Goal: Task Accomplishment & Management: Manage account settings

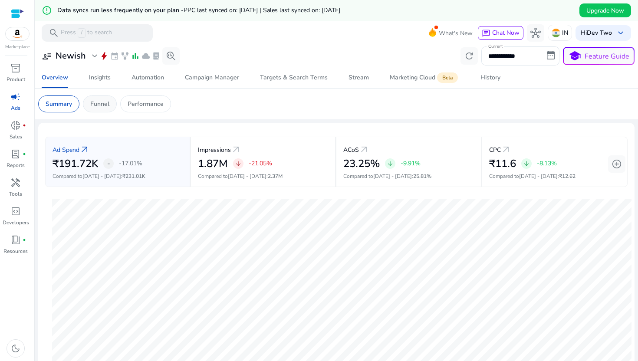
click at [96, 105] on p "Funnel" at bounding box center [99, 103] width 19 height 9
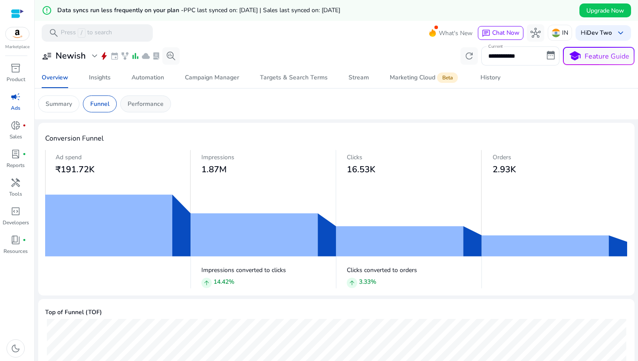
click at [141, 108] on div "Performance" at bounding box center [145, 103] width 51 height 17
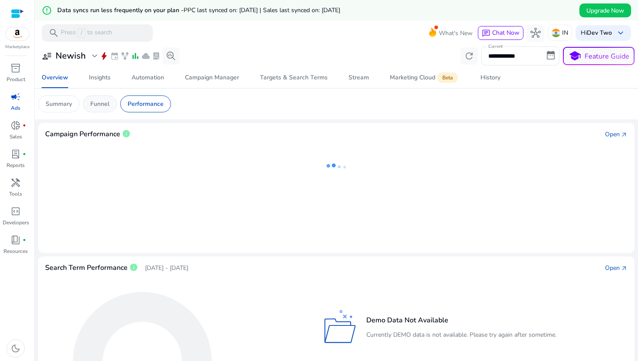
click at [98, 109] on div "Funnel" at bounding box center [100, 103] width 34 height 17
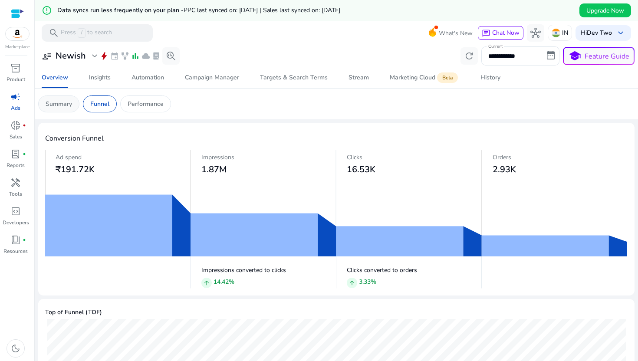
click at [52, 100] on p "Summary" at bounding box center [59, 103] width 26 height 9
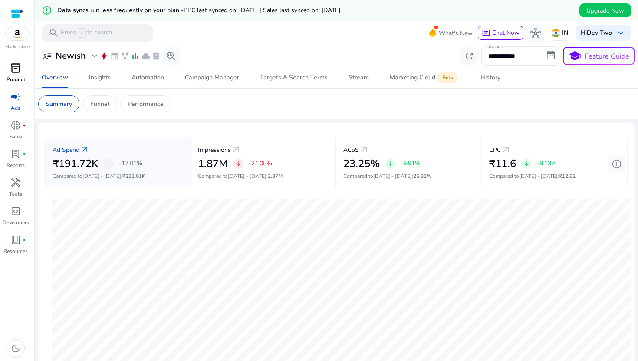
click at [16, 70] on span "inventory_2" at bounding box center [15, 68] width 10 height 10
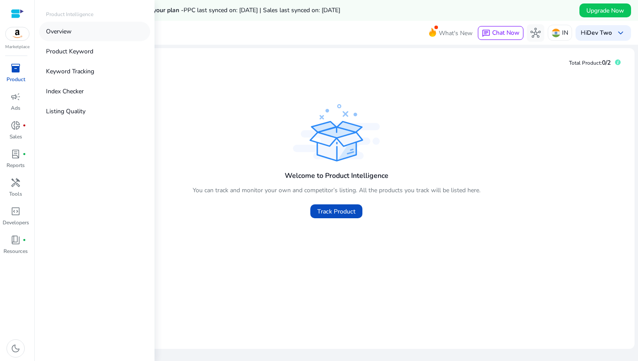
click at [75, 33] on link "Overview" at bounding box center [94, 32] width 111 height 20
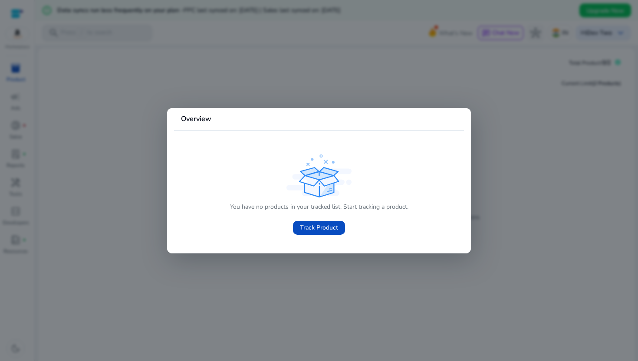
click at [483, 94] on div at bounding box center [319, 180] width 638 height 361
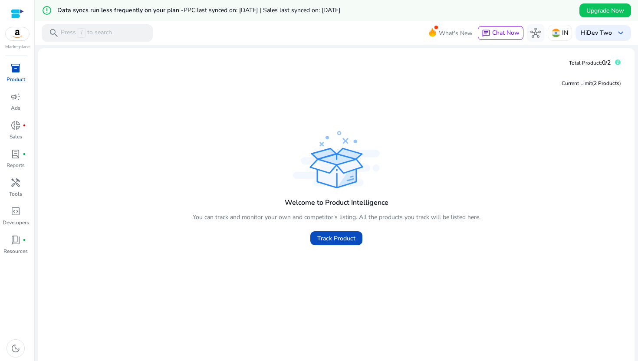
click at [11, 6] on div at bounding box center [17, 13] width 13 height 27
click at [16, 14] on div at bounding box center [17, 14] width 13 height 10
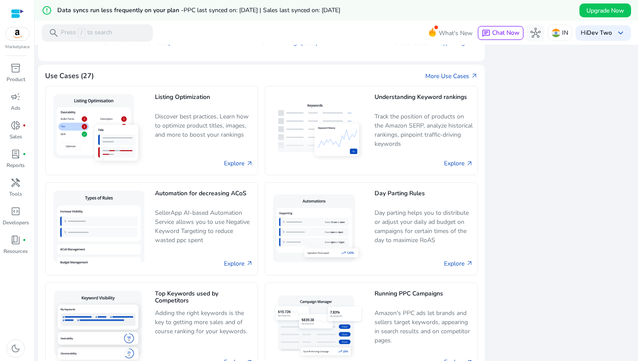
scroll to position [768, 0]
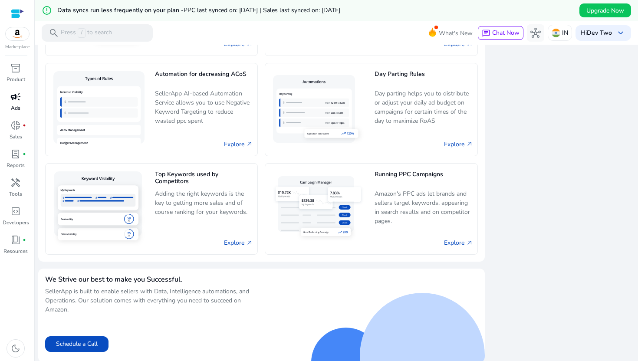
click at [26, 100] on div "campaign" at bounding box center [15, 97] width 24 height 14
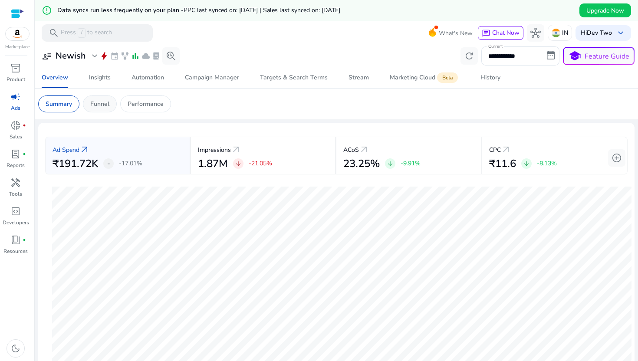
click at [103, 103] on p "Funnel" at bounding box center [99, 103] width 19 height 9
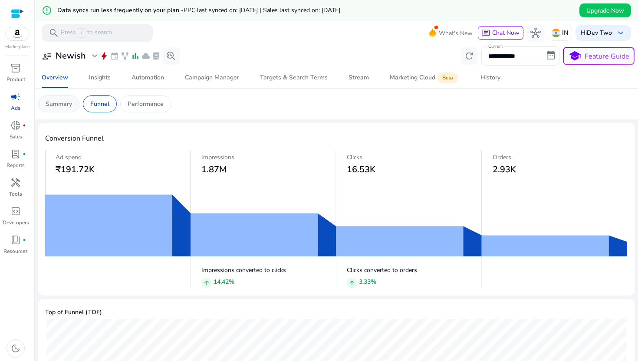
click at [59, 101] on p "Summary" at bounding box center [59, 103] width 26 height 9
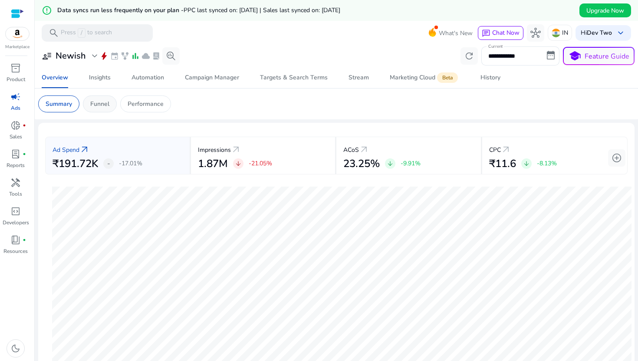
click at [105, 99] on div "Funnel" at bounding box center [100, 103] width 34 height 17
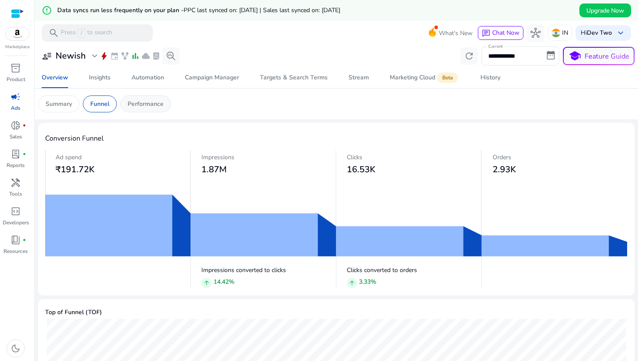
click at [156, 105] on p "Performance" at bounding box center [146, 103] width 36 height 9
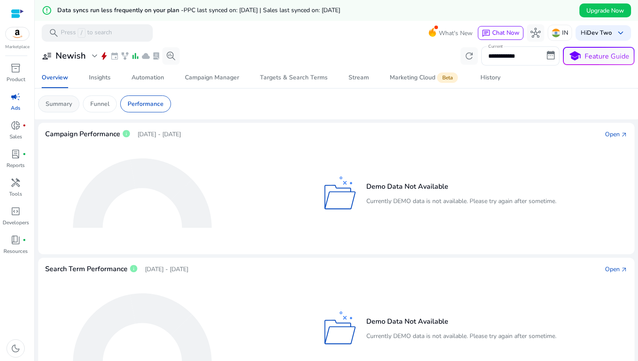
click at [63, 100] on p "Summary" at bounding box center [59, 103] width 26 height 9
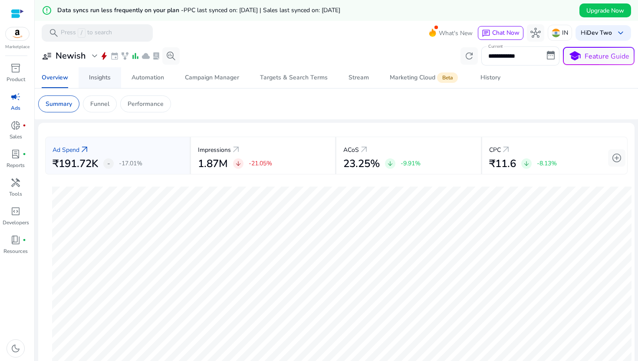
click at [107, 79] on div "Insights" at bounding box center [100, 78] width 22 height 6
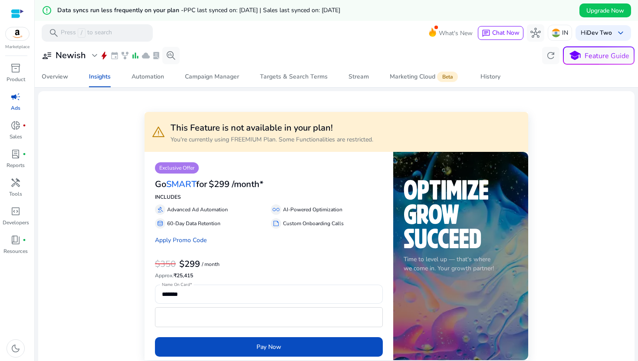
scroll to position [46, 0]
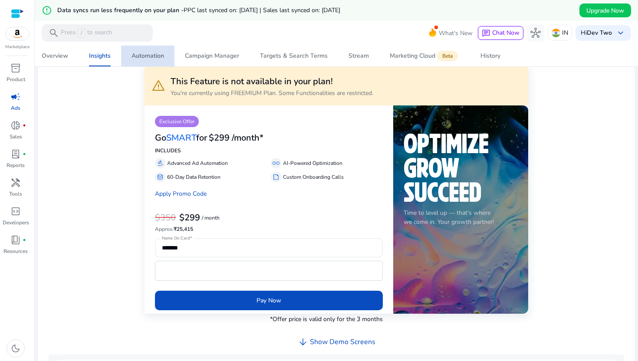
click at [151, 55] on div "Automation" at bounding box center [147, 56] width 33 height 6
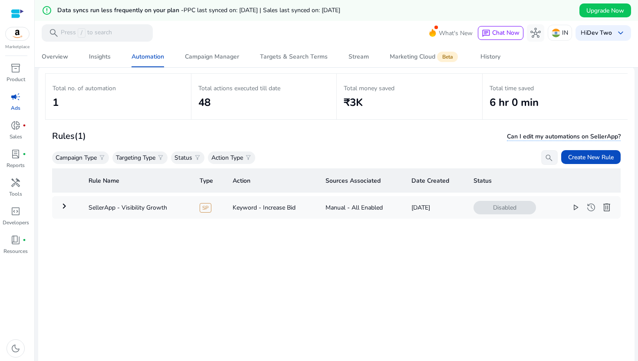
scroll to position [84, 0]
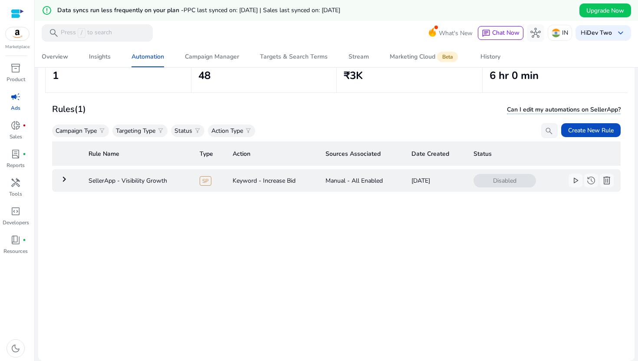
click at [65, 179] on mat-icon "keyboard_arrow_right" at bounding box center [64, 179] width 10 height 10
click at [60, 185] on td "keyboard_arrow_right" at bounding box center [67, 180] width 30 height 23
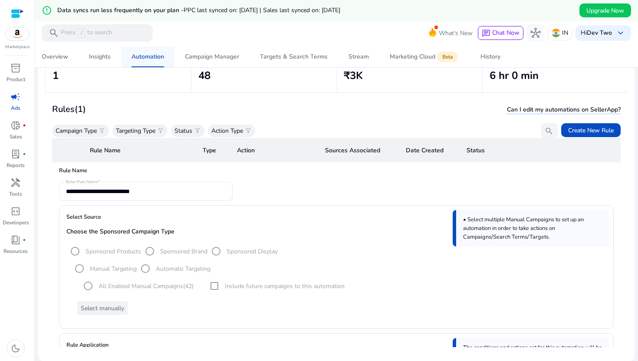
scroll to position [43, 0]
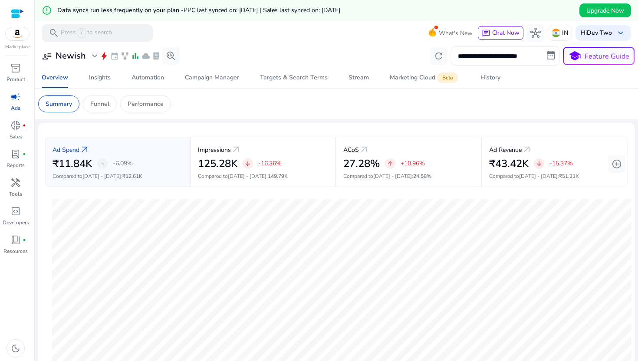
click at [224, 63] on div "**********" at bounding box center [336, 55] width 596 height 19
click at [216, 82] on span "Campaign Manager" at bounding box center [212, 77] width 54 height 21
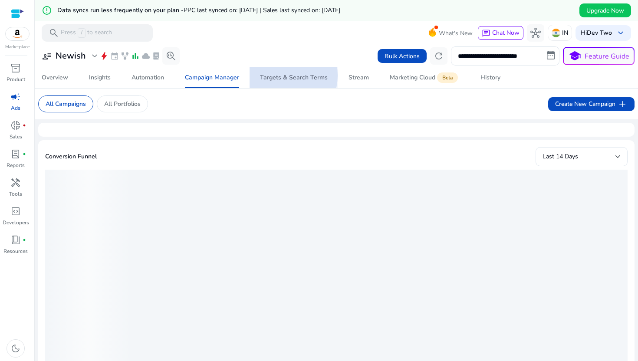
click at [279, 76] on div "Targets & Search Terms" at bounding box center [294, 78] width 68 height 6
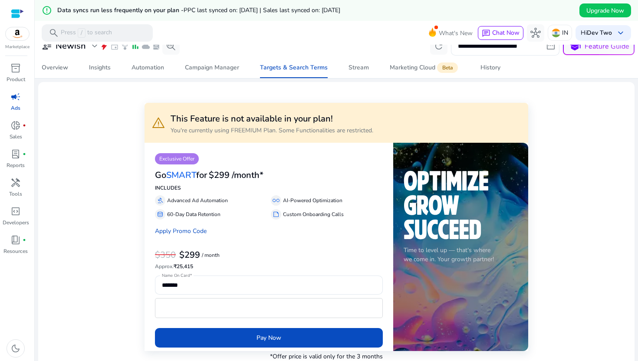
scroll to position [14, 0]
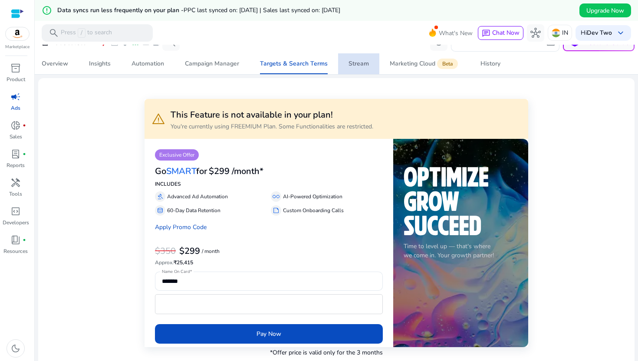
click at [353, 55] on span "Stream" at bounding box center [358, 63] width 20 height 21
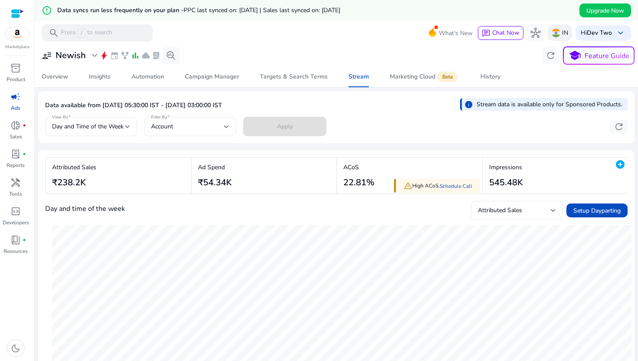
click at [562, 31] on p "IN" at bounding box center [565, 32] width 6 height 15
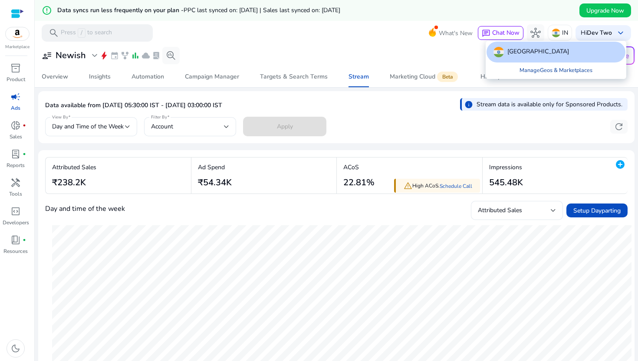
click at [528, 72] on link "Manage Geos & Marketplaces" at bounding box center [556, 70] width 87 height 16
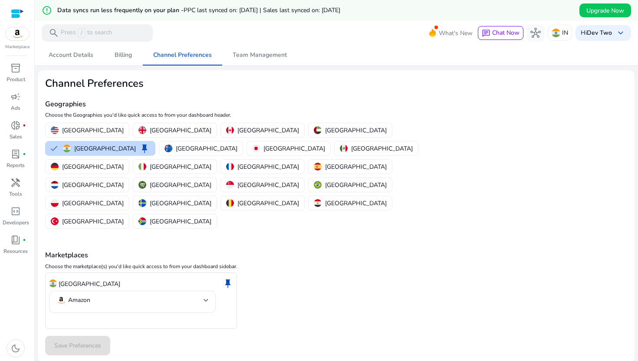
scroll to position [14, 0]
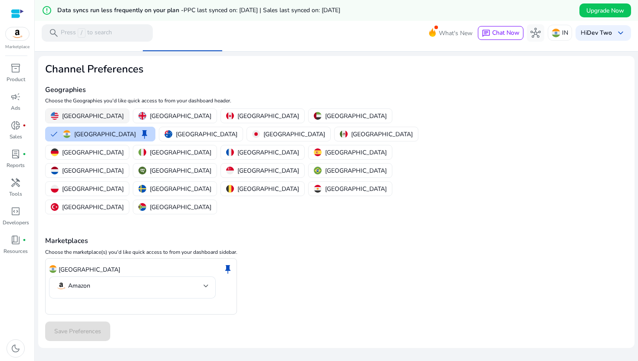
click at [79, 114] on p "[GEOGRAPHIC_DATA]" at bounding box center [93, 116] width 62 height 9
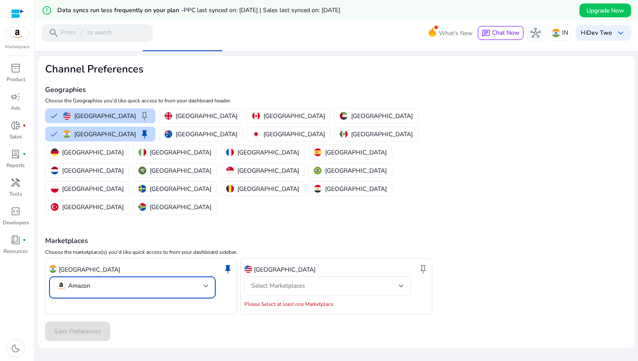
click at [112, 281] on mat-select "Amazon" at bounding box center [132, 287] width 153 height 13
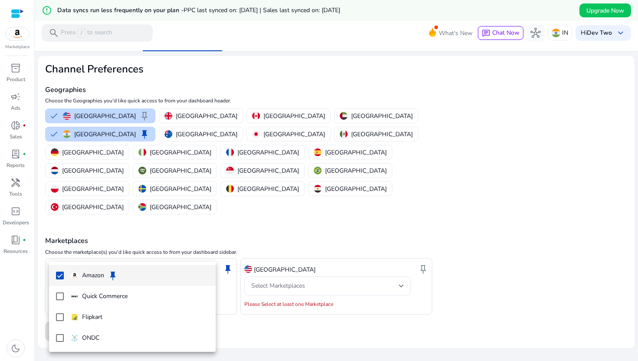
click at [240, 274] on div at bounding box center [319, 180] width 638 height 361
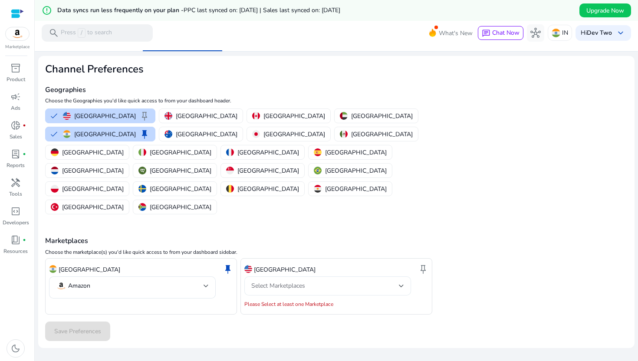
click at [274, 282] on span "Select Marketplaces" at bounding box center [278, 286] width 54 height 8
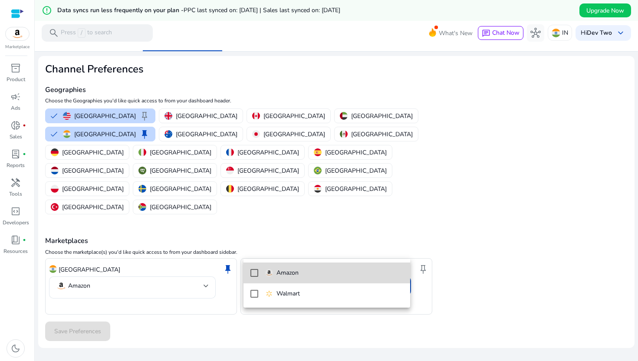
click at [273, 273] on div "Amazon" at bounding box center [281, 273] width 33 height 10
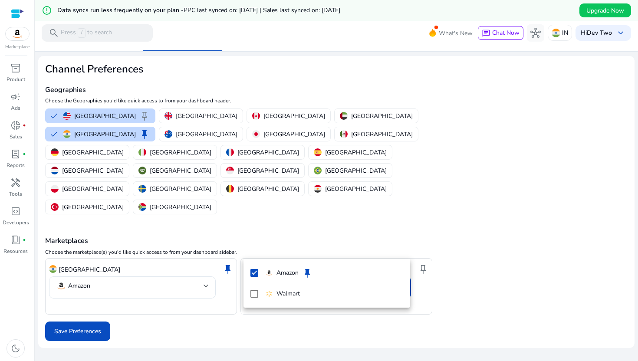
click at [77, 296] on div at bounding box center [319, 180] width 638 height 361
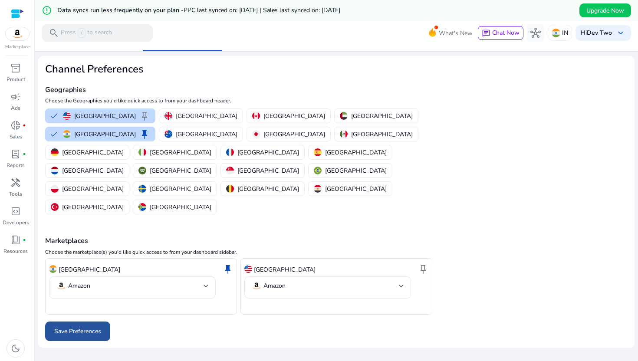
click at [84, 321] on span at bounding box center [77, 331] width 65 height 21
click at [89, 327] on span "Save Preferences" at bounding box center [77, 331] width 47 height 9
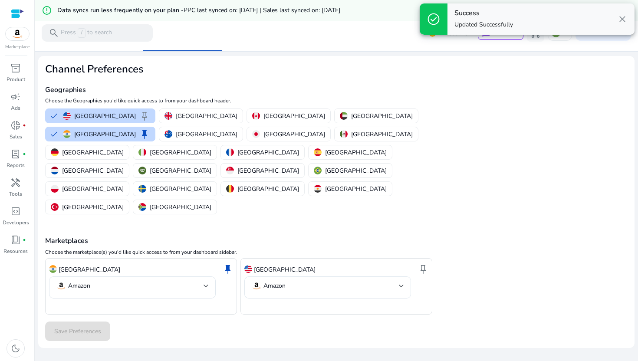
scroll to position [21, 0]
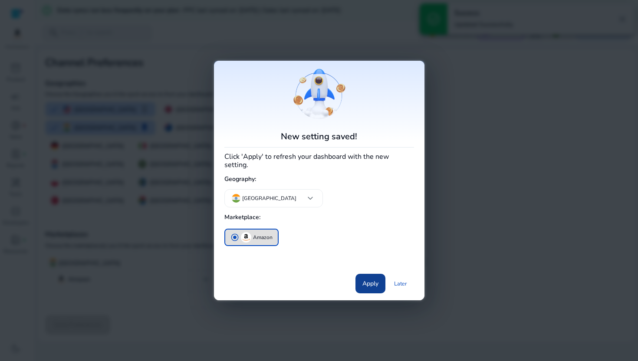
click at [373, 280] on span "Apply" at bounding box center [370, 283] width 16 height 9
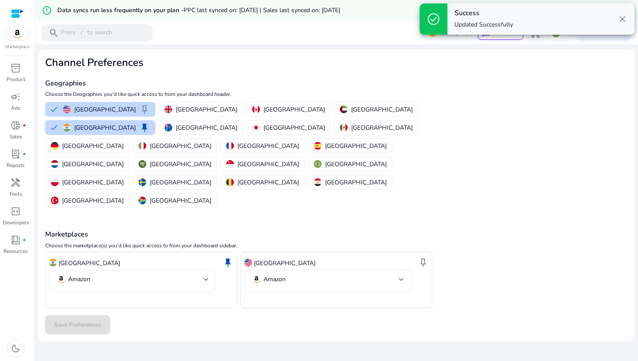
scroll to position [0, 0]
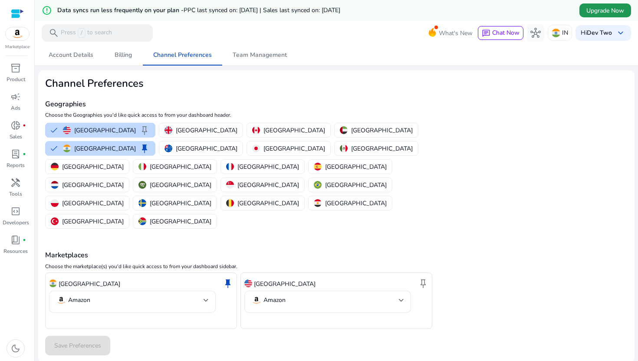
click at [621, 18] on span at bounding box center [605, 10] width 52 height 21
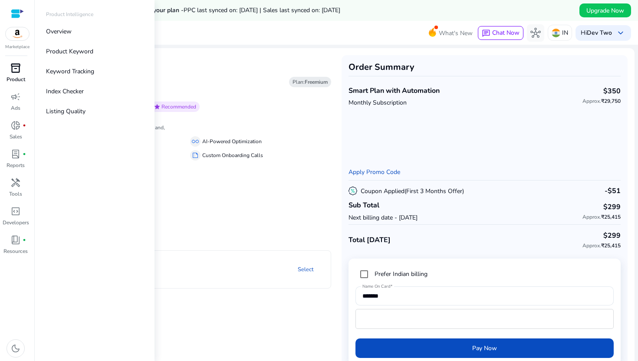
click at [18, 69] on span "inventory_2" at bounding box center [15, 68] width 10 height 10
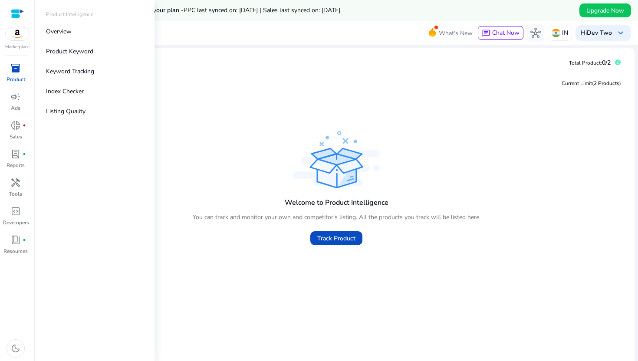
click at [23, 36] on img at bounding box center [17, 33] width 23 height 13
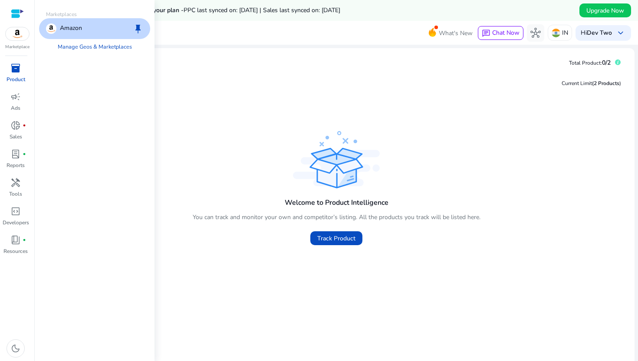
click at [17, 76] on p "Product" at bounding box center [16, 80] width 19 height 8
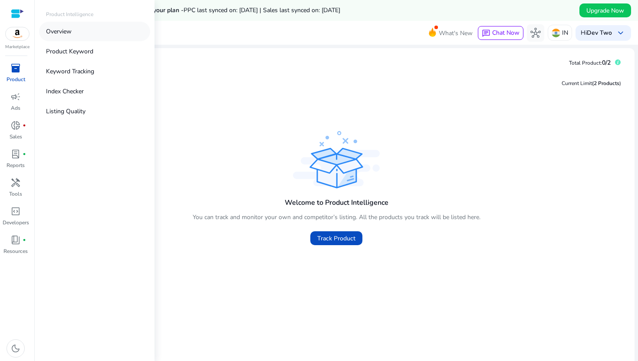
click at [71, 34] on p "Overview" at bounding box center [59, 31] width 26 height 9
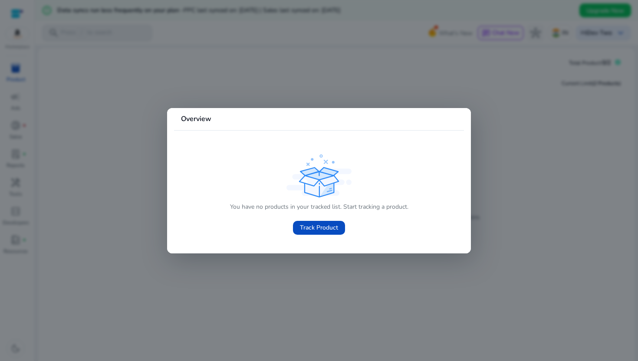
click at [352, 255] on div at bounding box center [319, 180] width 638 height 361
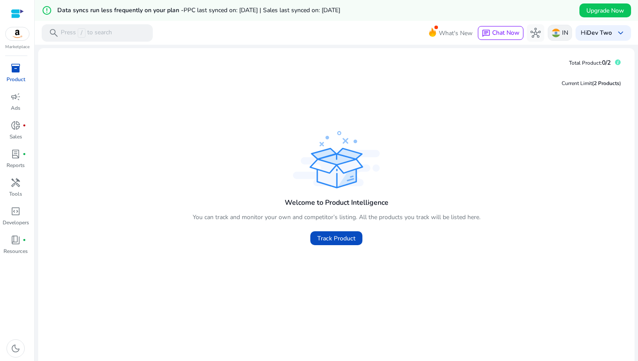
click at [558, 33] on div "IN" at bounding box center [560, 33] width 24 height 16
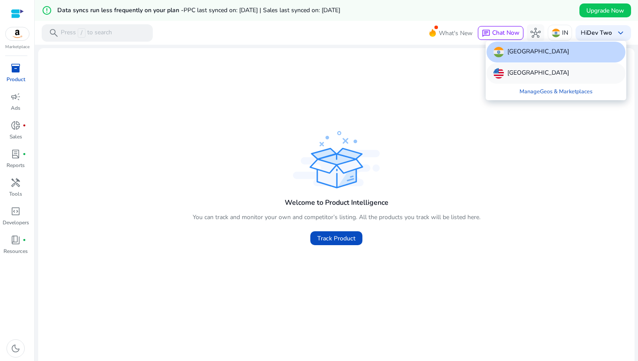
click at [533, 67] on div "[GEOGRAPHIC_DATA]" at bounding box center [555, 73] width 139 height 21
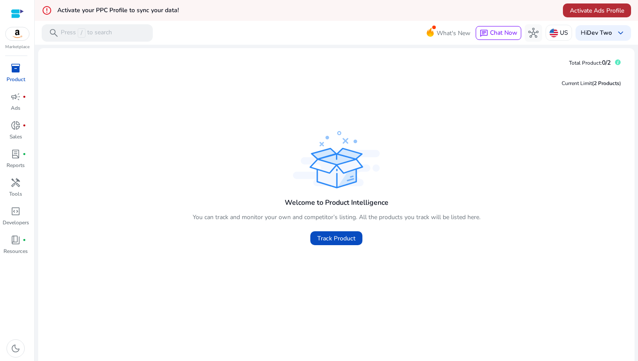
click at [572, 12] on span "Activate Ads Profile" at bounding box center [597, 10] width 54 height 9
click at [552, 30] on img at bounding box center [553, 33] width 9 height 9
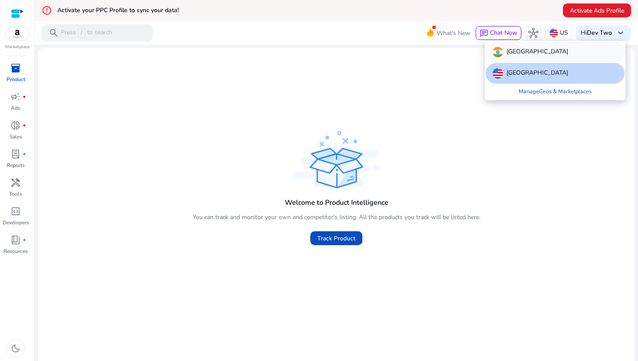
click at [525, 61] on div "[GEOGRAPHIC_DATA]" at bounding box center [555, 52] width 139 height 21
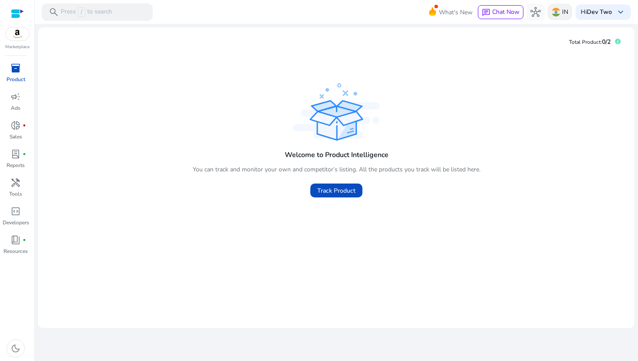
click at [562, 16] on p "IN" at bounding box center [565, 11] width 6 height 15
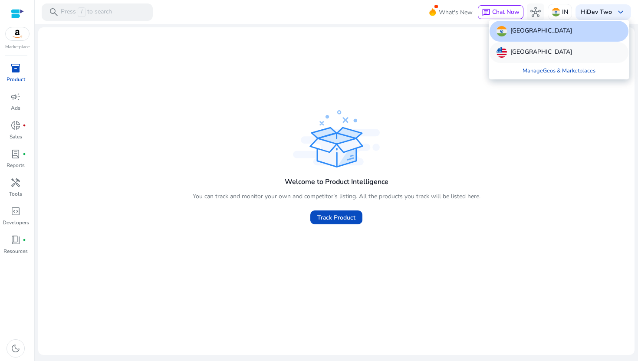
click at [545, 58] on div "[GEOGRAPHIC_DATA]" at bounding box center [559, 52] width 139 height 21
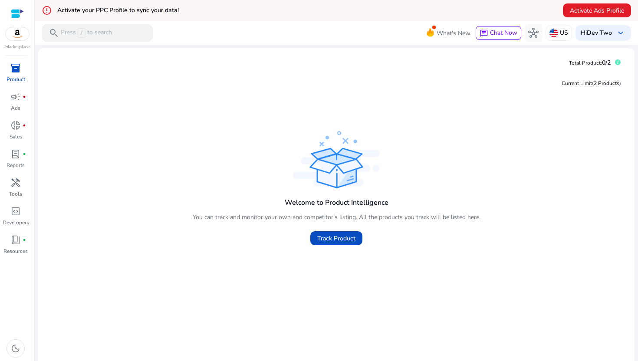
click at [324, 223] on div "Welcome to Product Intelligence You can track and monitor your own and competit…" at bounding box center [337, 219] width 288 height 58
click at [322, 227] on div "Track Product" at bounding box center [336, 237] width 52 height 22
click at [575, 13] on span "Activate Ads Profile" at bounding box center [597, 10] width 54 height 9
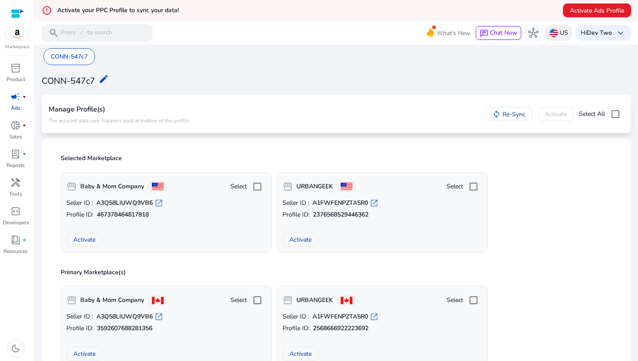
click at [552, 33] on img at bounding box center [553, 33] width 9 height 9
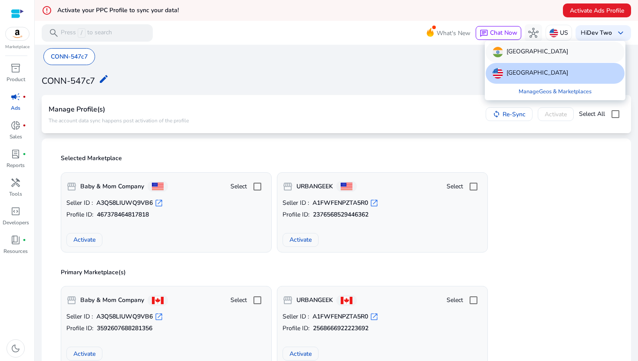
click at [520, 57] on div "[GEOGRAPHIC_DATA]" at bounding box center [555, 52] width 139 height 21
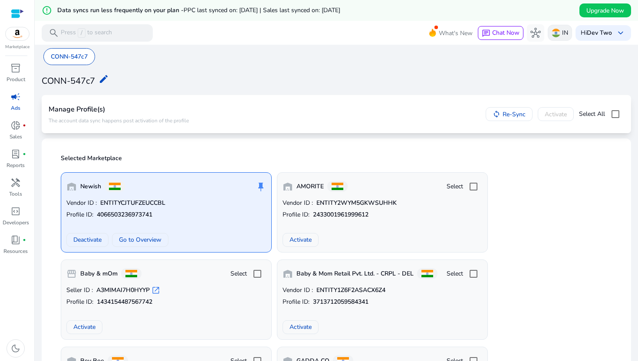
click at [558, 33] on div "IN" at bounding box center [560, 33] width 24 height 16
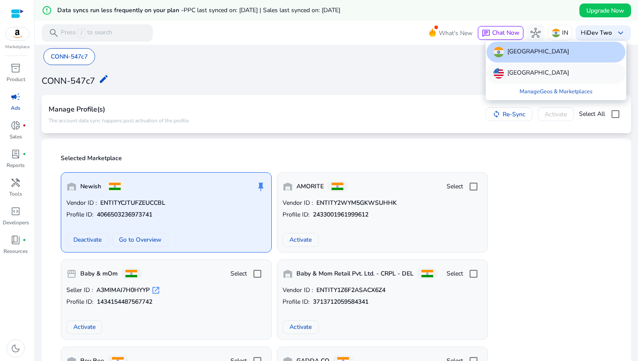
click at [533, 78] on p "[GEOGRAPHIC_DATA]" at bounding box center [538, 73] width 62 height 10
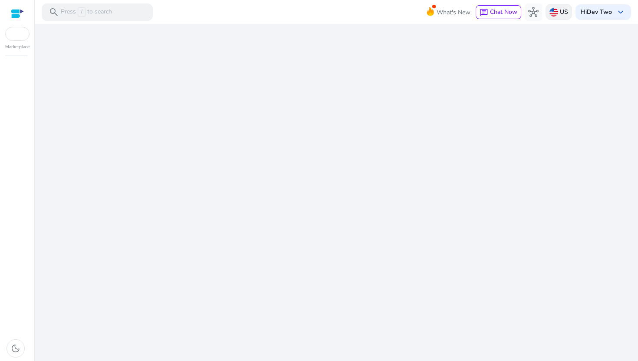
click at [565, 15] on p "US" at bounding box center [564, 11] width 8 height 15
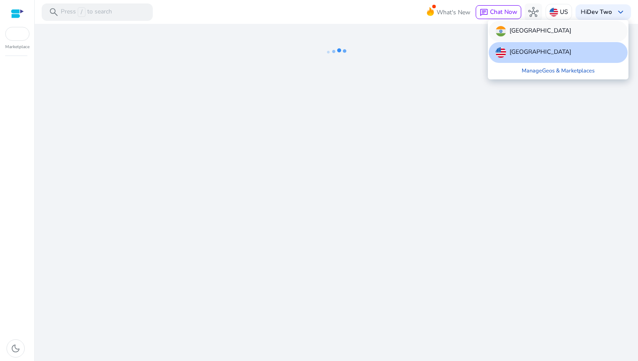
click at [544, 33] on div "[GEOGRAPHIC_DATA]" at bounding box center [558, 31] width 139 height 21
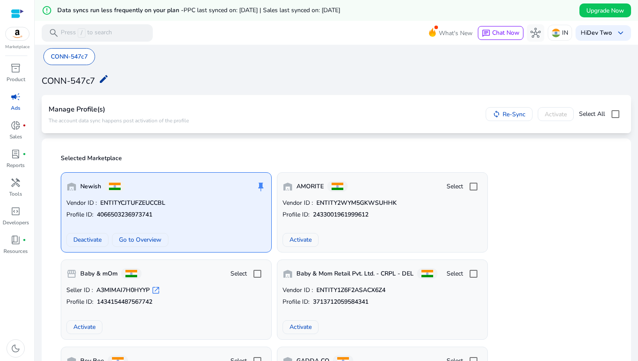
click at [104, 81] on mat-icon "edit" at bounding box center [104, 79] width 10 height 10
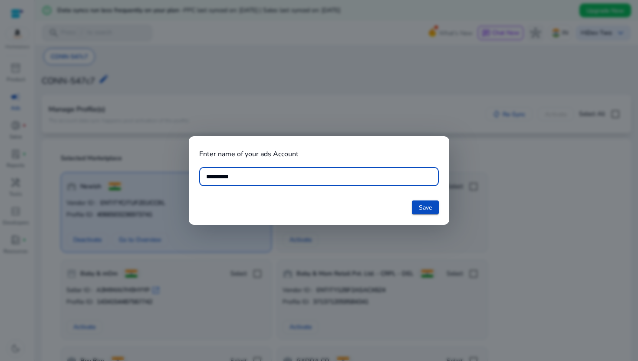
click at [390, 232] on div at bounding box center [319, 180] width 638 height 361
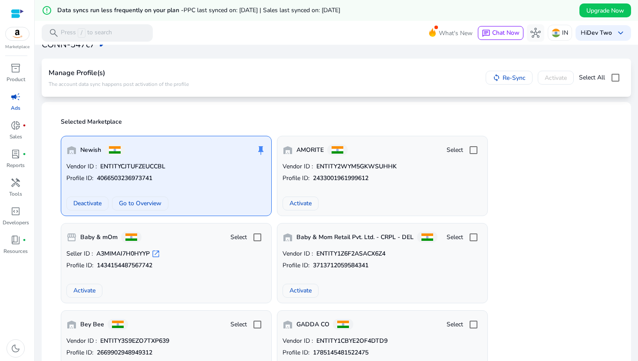
scroll to position [34, 0]
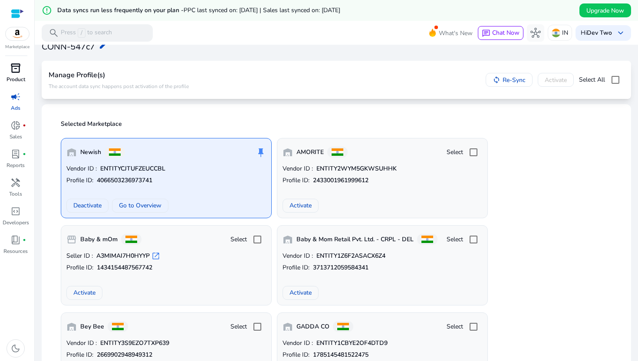
click at [16, 81] on p "Product" at bounding box center [16, 80] width 19 height 8
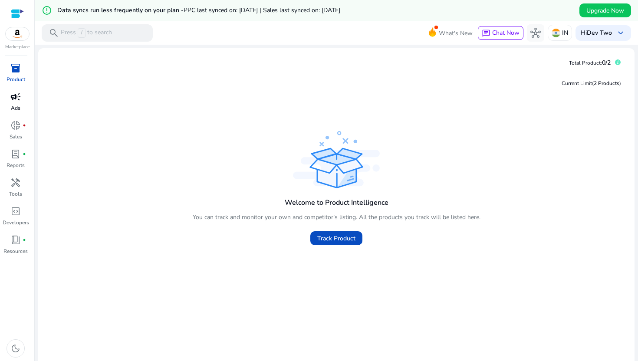
click at [11, 104] on link "campaign Ads" at bounding box center [15, 104] width 31 height 29
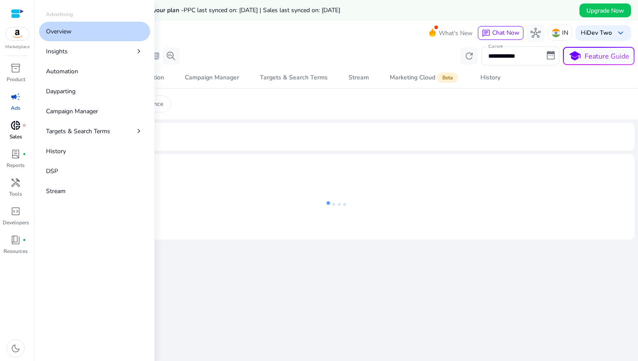
click at [13, 129] on span "donut_small" at bounding box center [15, 125] width 10 height 10
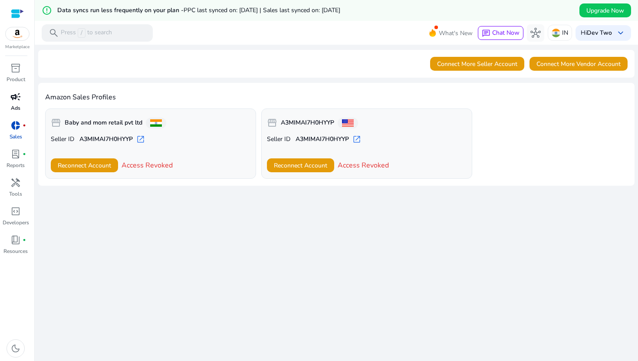
click at [21, 99] on div "campaign" at bounding box center [15, 97] width 24 height 14
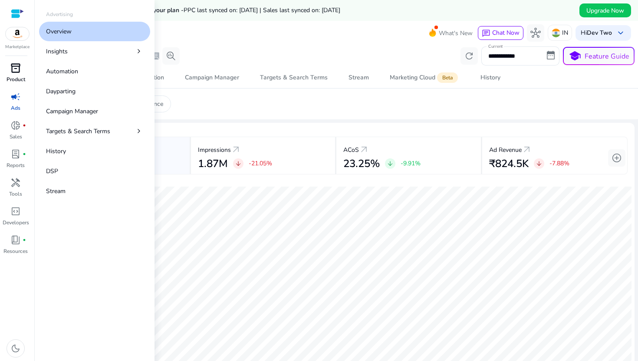
click at [23, 85] on link "inventory_2 Product" at bounding box center [15, 75] width 31 height 29
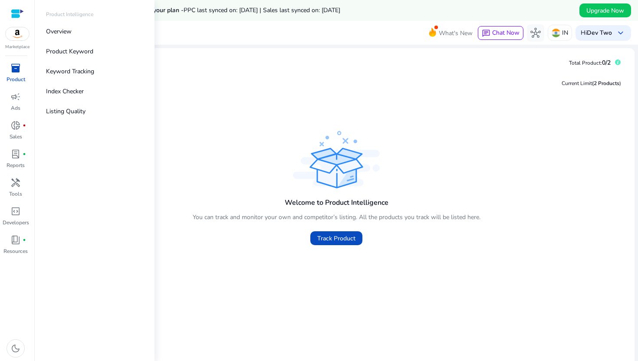
click at [27, 36] on img at bounding box center [17, 33] width 23 height 13
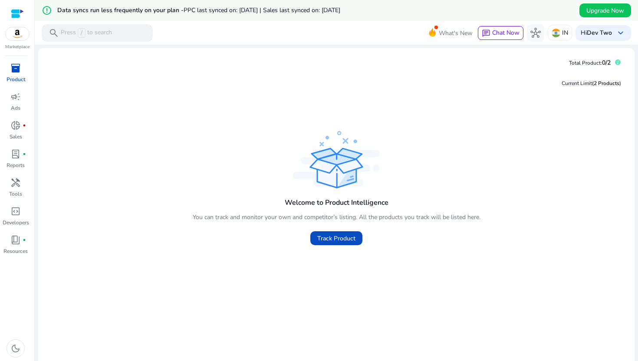
click at [25, 45] on p "Marketplace" at bounding box center [17, 47] width 24 height 7
click at [17, 92] on span "campaign" at bounding box center [15, 97] width 10 height 10
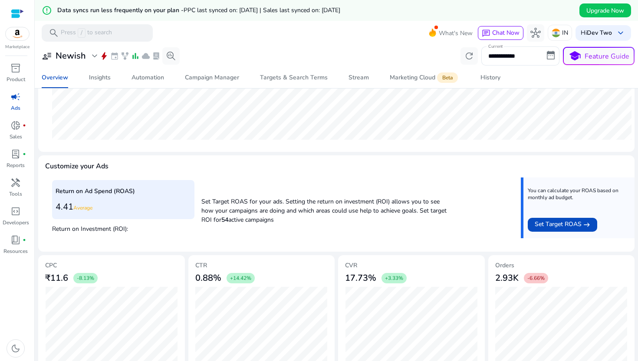
scroll to position [267, 0]
